Goal: Complete application form

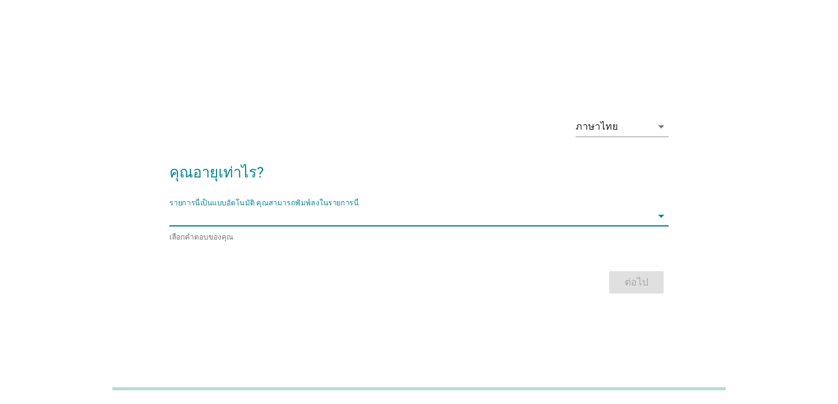
click at [450, 211] on input "รายการนี้เป็นแบบอัตโนมัติ คุณสามารถพิมพ์ลงในรายการนี้" at bounding box center [410, 216] width 482 height 20
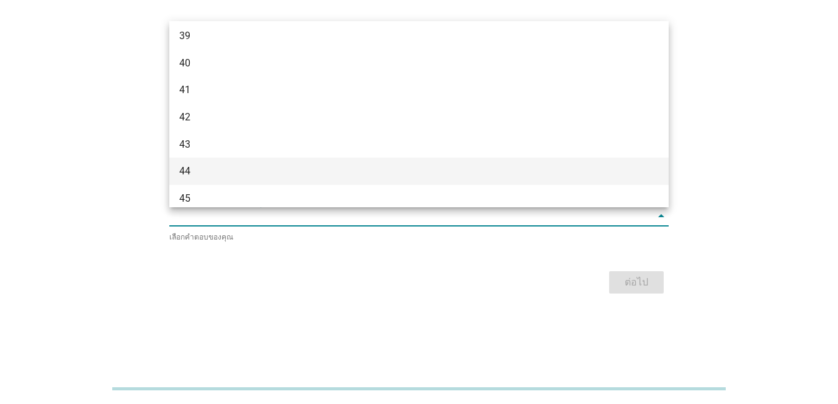
scroll to position [778, 0]
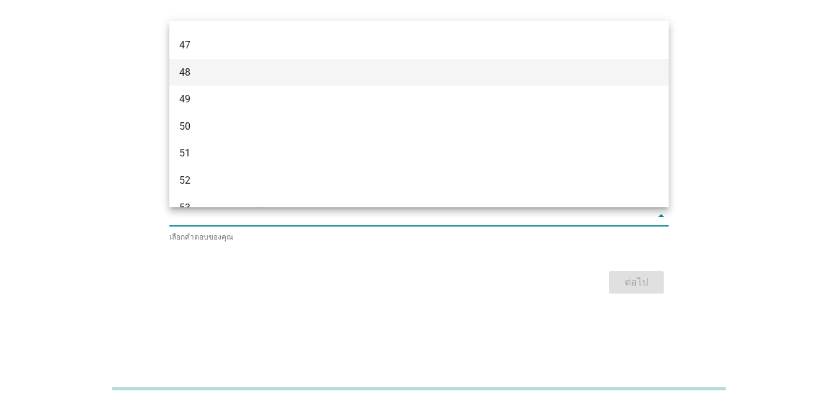
click at [337, 70] on div "48" at bounding box center [399, 72] width 440 height 15
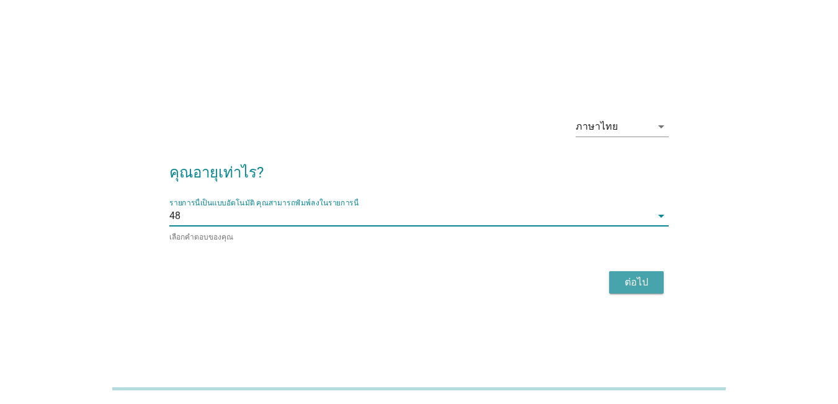
click at [619, 286] on div "ต่อไป" at bounding box center [636, 282] width 35 height 15
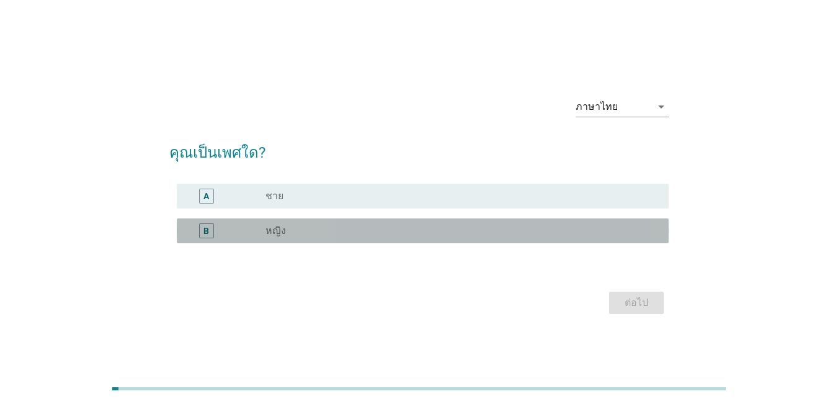
click at [356, 226] on div "radio_button_unchecked หญิง" at bounding box center [456, 230] width 383 height 12
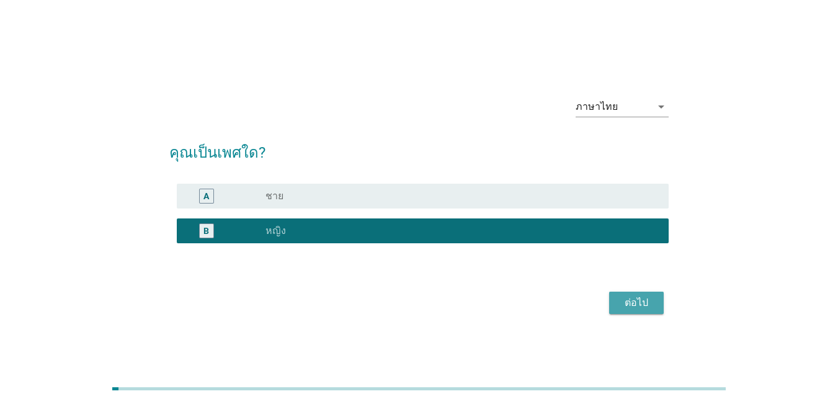
click at [637, 301] on div "ต่อไป" at bounding box center [636, 302] width 35 height 15
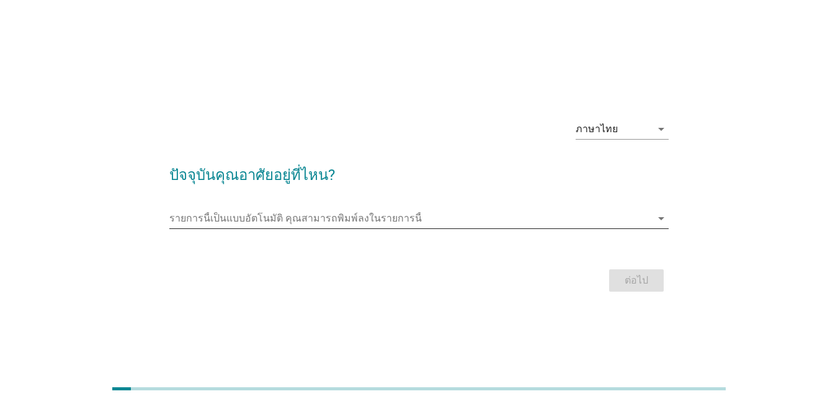
click at [490, 215] on input "รายการนี้เป็นแบบอัตโนมัติ คุณสามารถพิมพ์ลงในรายการนี้" at bounding box center [410, 218] width 482 height 20
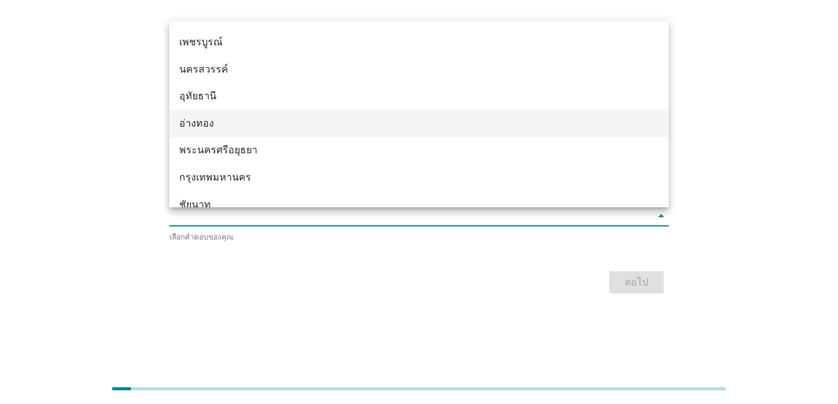
scroll to position [905, 0]
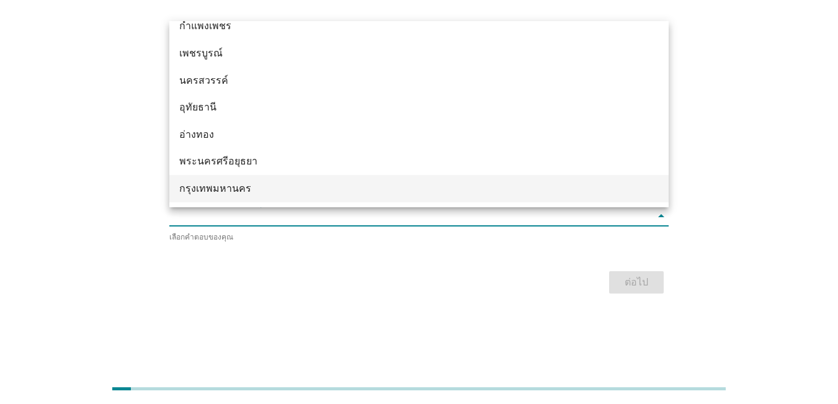
click at [341, 190] on div "กรุงเทพมหานคร" at bounding box center [399, 188] width 440 height 15
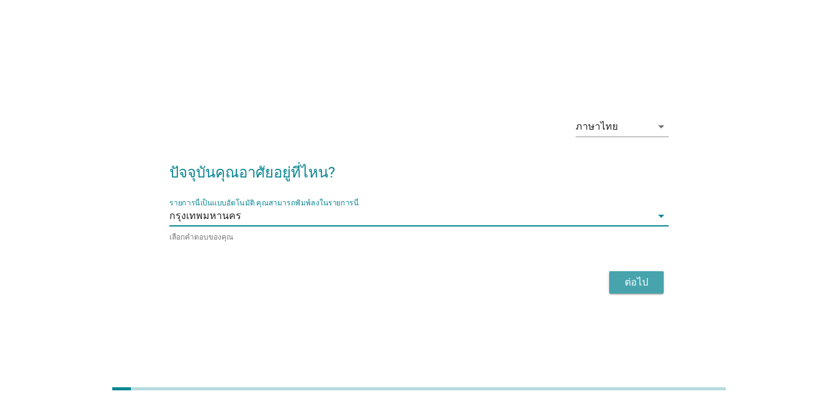
click at [628, 276] on div "ต่อไป" at bounding box center [636, 282] width 35 height 15
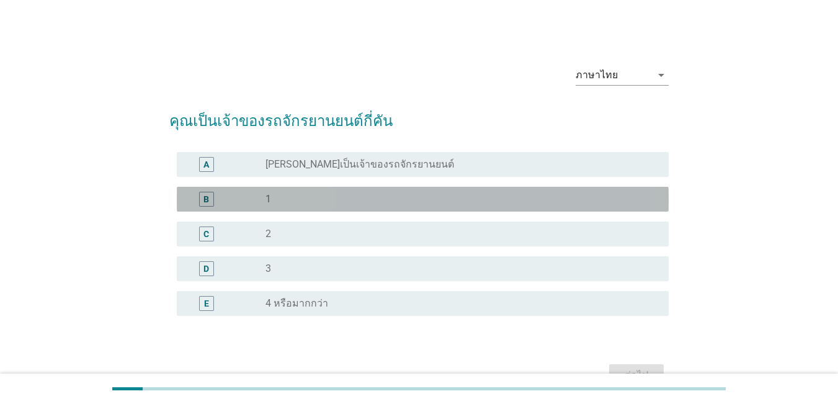
click at [259, 203] on div "B" at bounding box center [226, 199] width 79 height 15
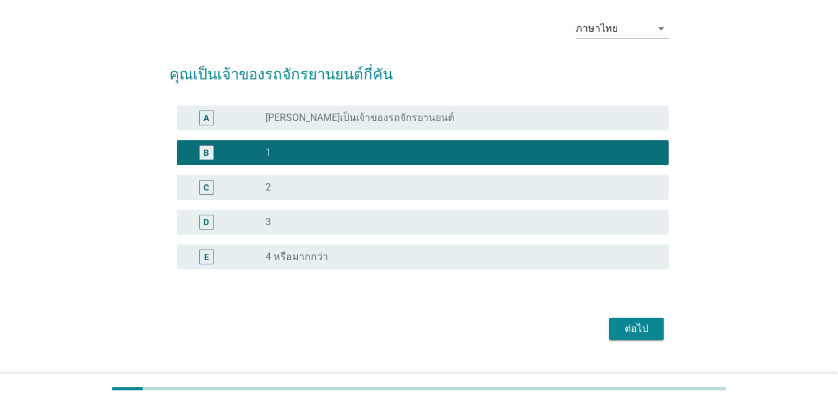
scroll to position [71, 0]
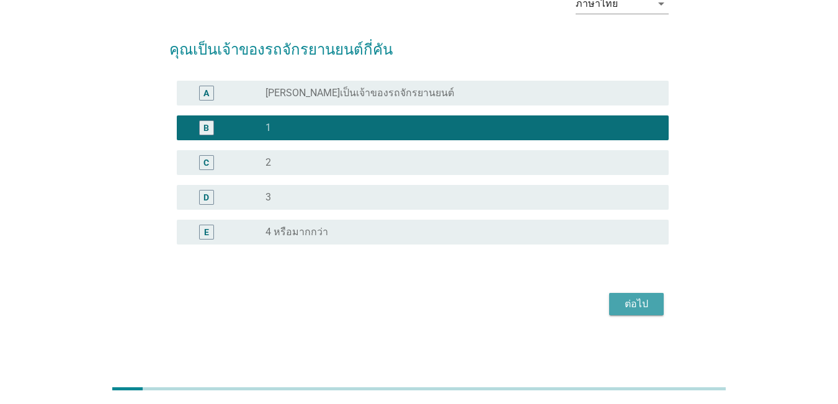
click at [629, 299] on div "ต่อไป" at bounding box center [636, 303] width 35 height 15
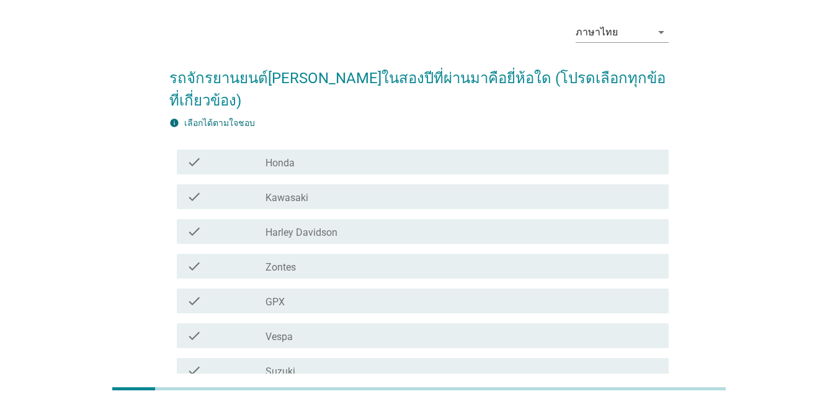
scroll to position [0, 0]
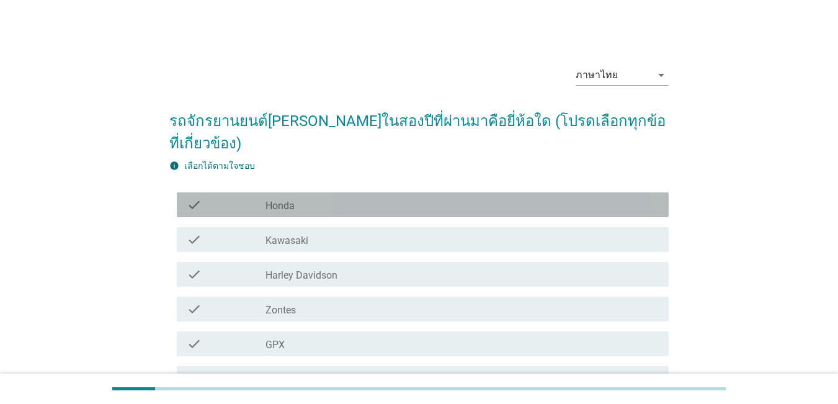
click at [318, 197] on div "check_box_outline_blank Honda" at bounding box center [461, 204] width 393 height 15
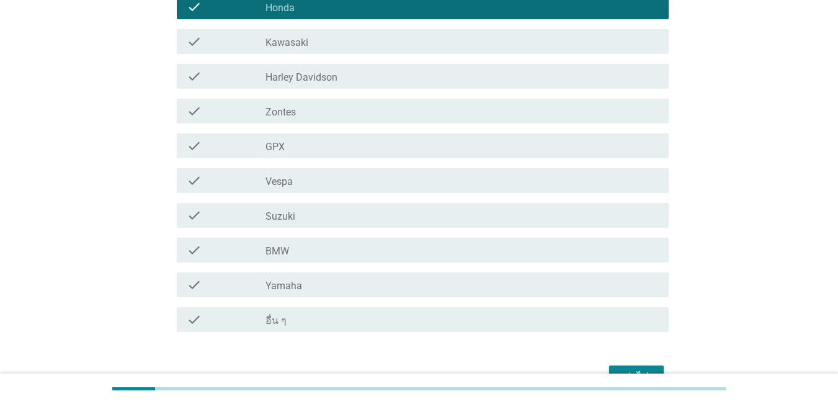
scroll to position [248, 0]
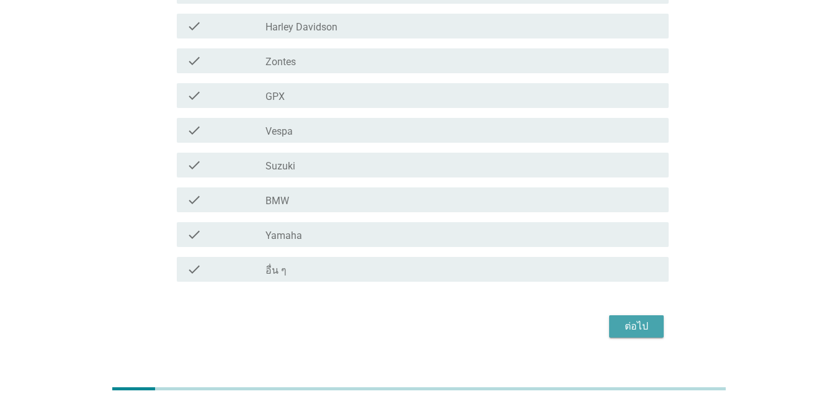
click at [631, 315] on button "ต่อไป" at bounding box center [636, 326] width 55 height 22
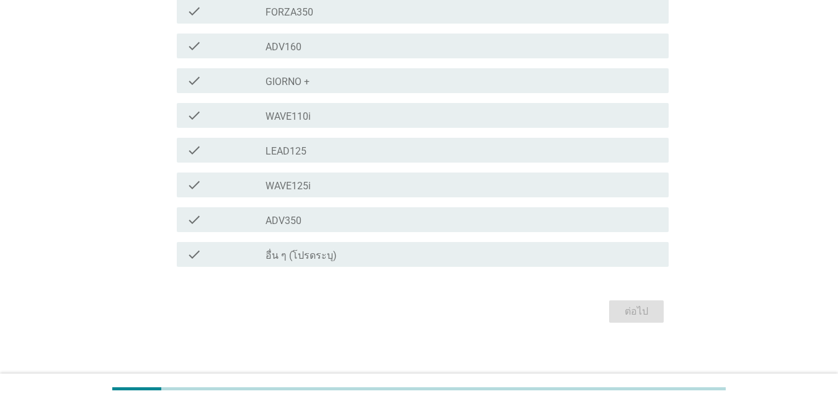
scroll to position [374, 0]
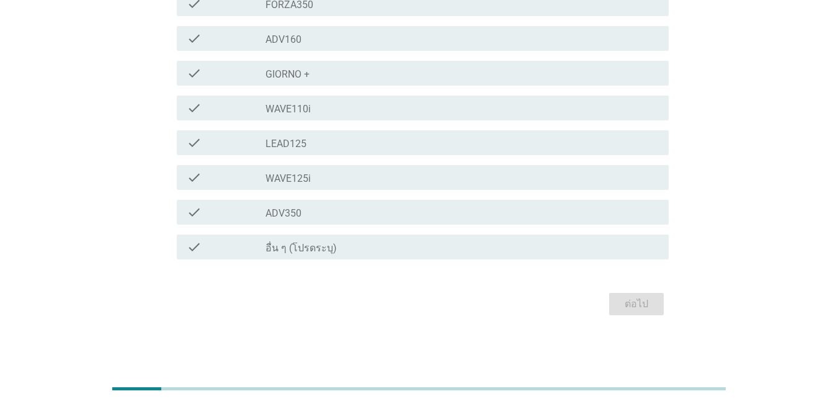
click at [295, 249] on label "อื่น ๆ (โปรดระบุ)" at bounding box center [300, 248] width 71 height 12
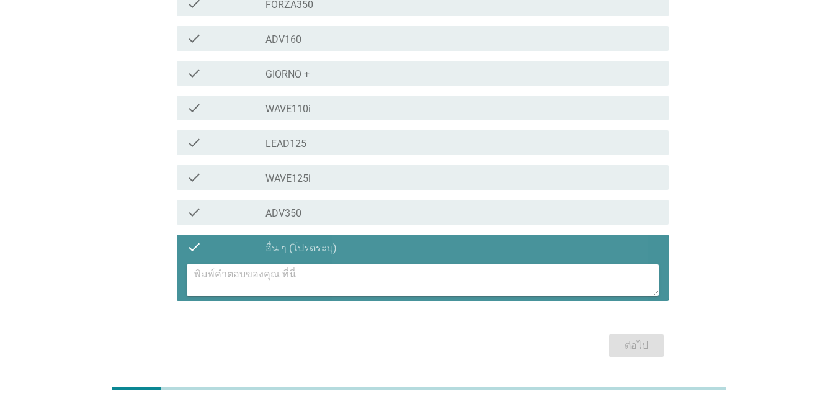
click at [382, 276] on textarea at bounding box center [426, 280] width 464 height 32
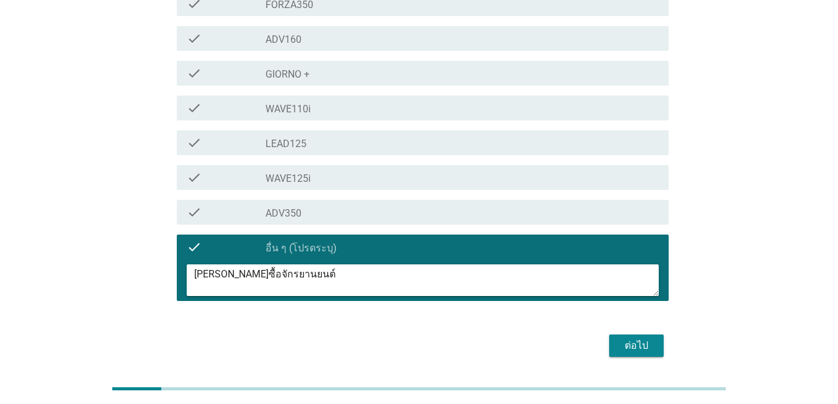
type textarea "[PERSON_NAME]ซื้อจักรยานยนต์"
click at [640, 343] on div "ต่อไป" at bounding box center [636, 345] width 35 height 15
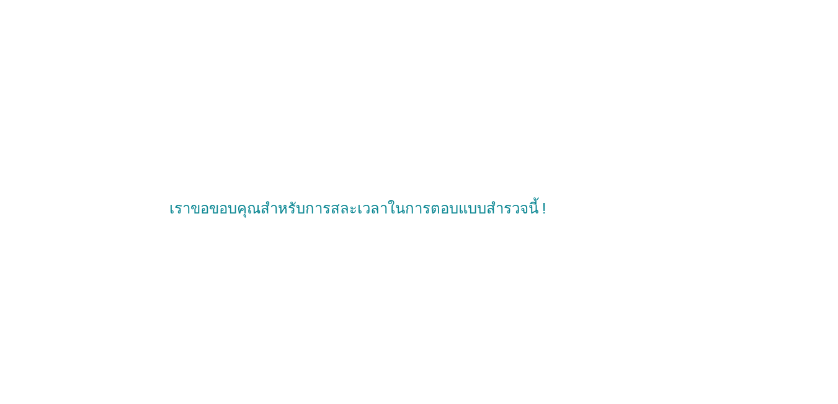
scroll to position [0, 0]
